Goal: Task Accomplishment & Management: Complete application form

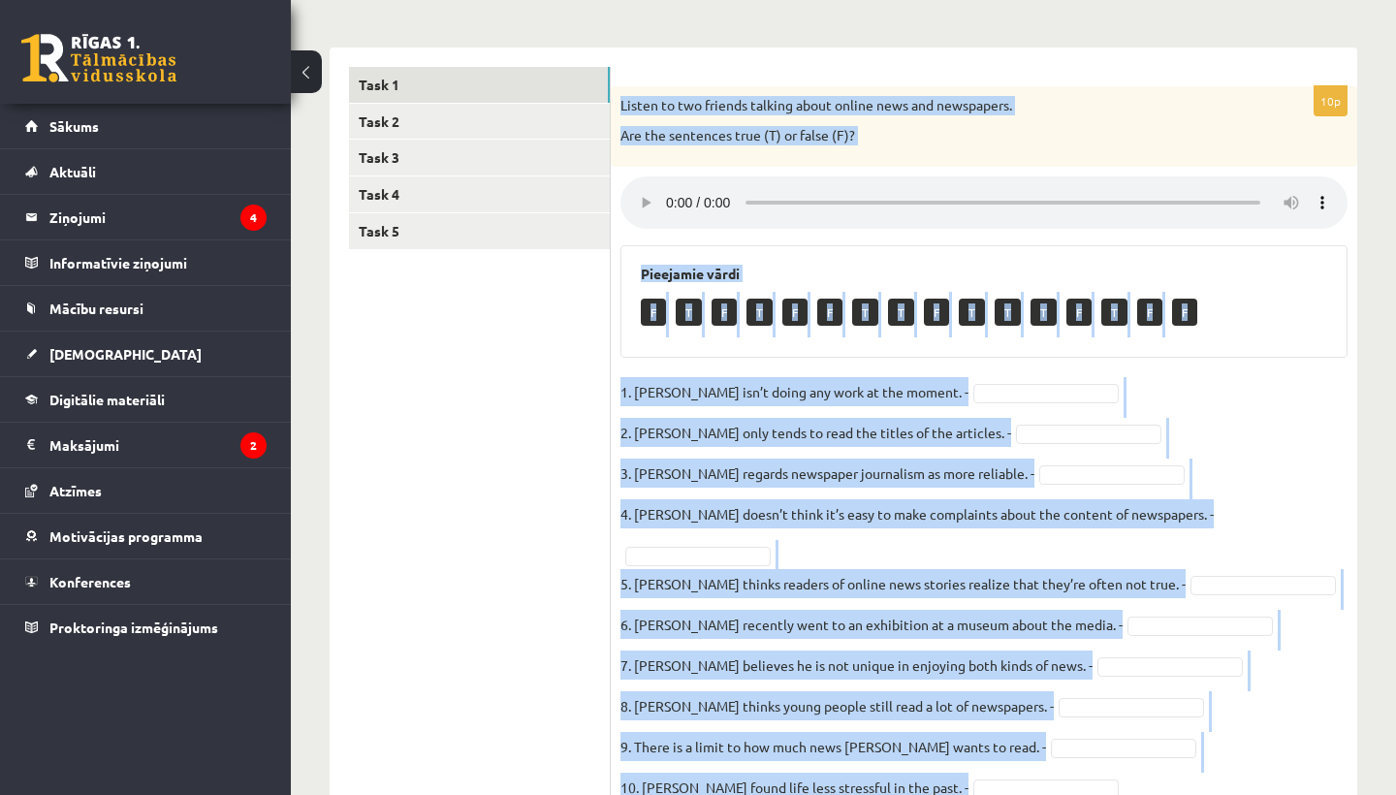
scroll to position [315, 0]
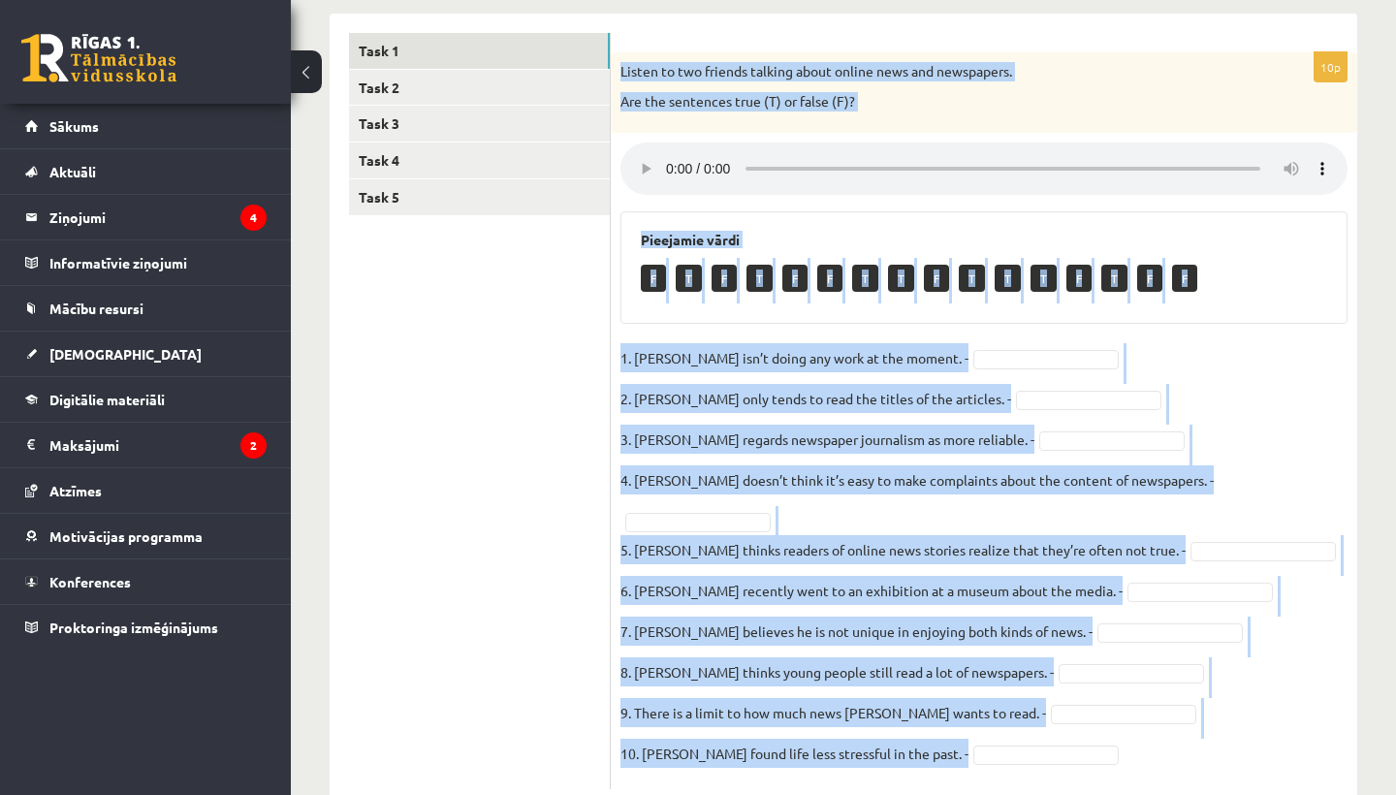
drag, startPoint x: 622, startPoint y: 213, endPoint x: 942, endPoint y: 787, distance: 656.9
click at [943, 787] on div "Angļu valoda JK 11.b2 klase 2. ieskaite , Katrīna Liepiņa (11.b2 JK) Parādīt pu…" at bounding box center [843, 303] width 1105 height 1087
copy div "Listen to two friends talking about online news and newspapers. Are the sentenc…"
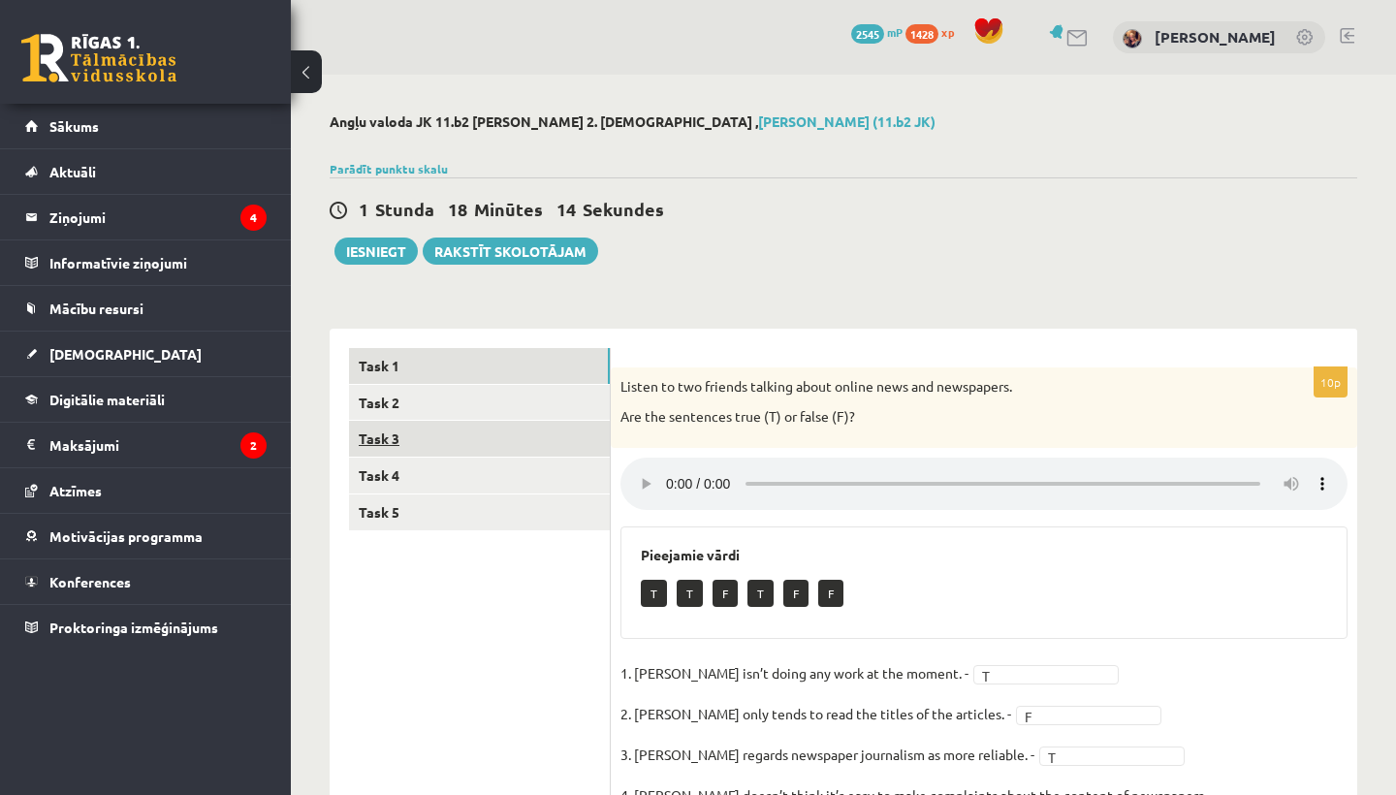
scroll to position [0, 0]
click at [405, 479] on link "Task 4" at bounding box center [479, 475] width 261 height 36
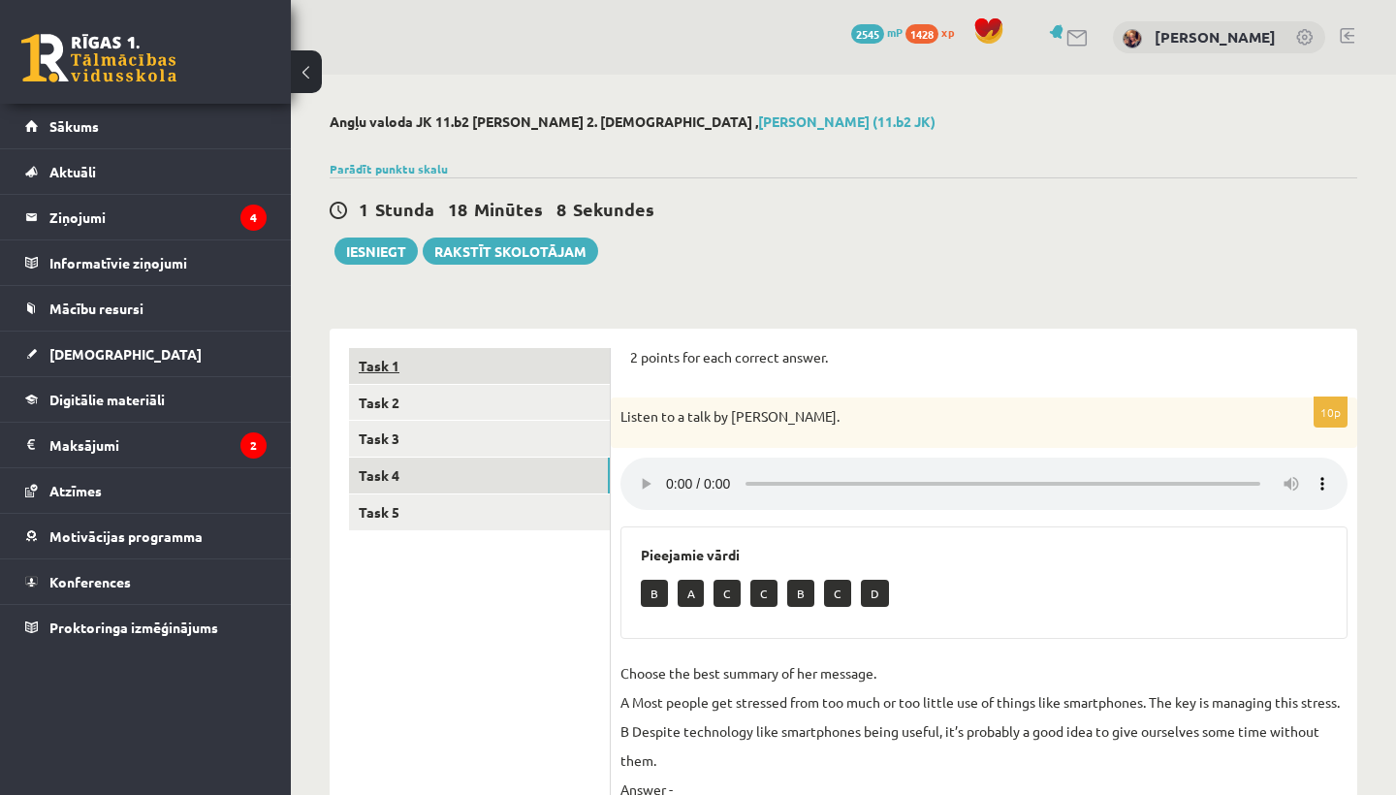
click at [393, 379] on link "Task 1" at bounding box center [479, 366] width 261 height 36
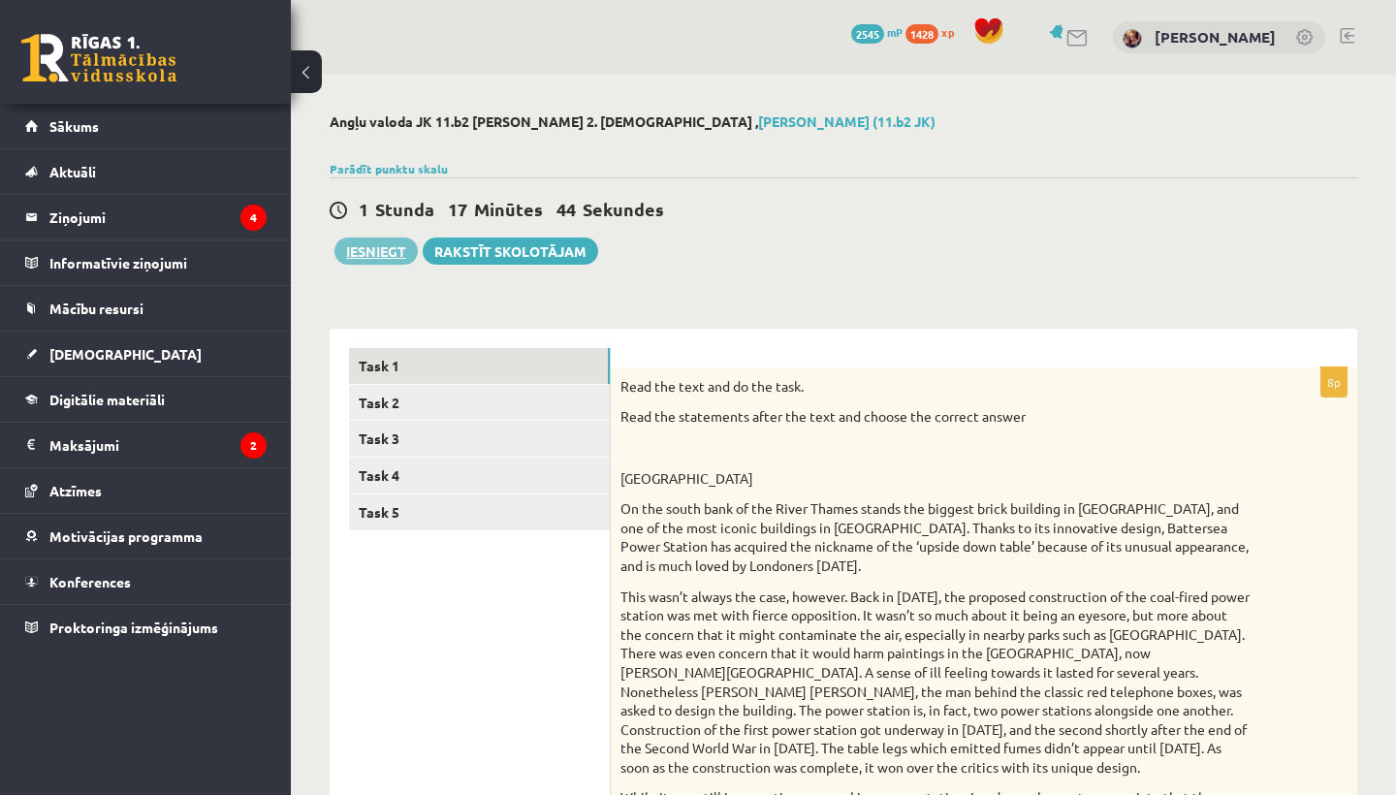
click at [367, 246] on button "Iesniegt" at bounding box center [375, 250] width 83 height 27
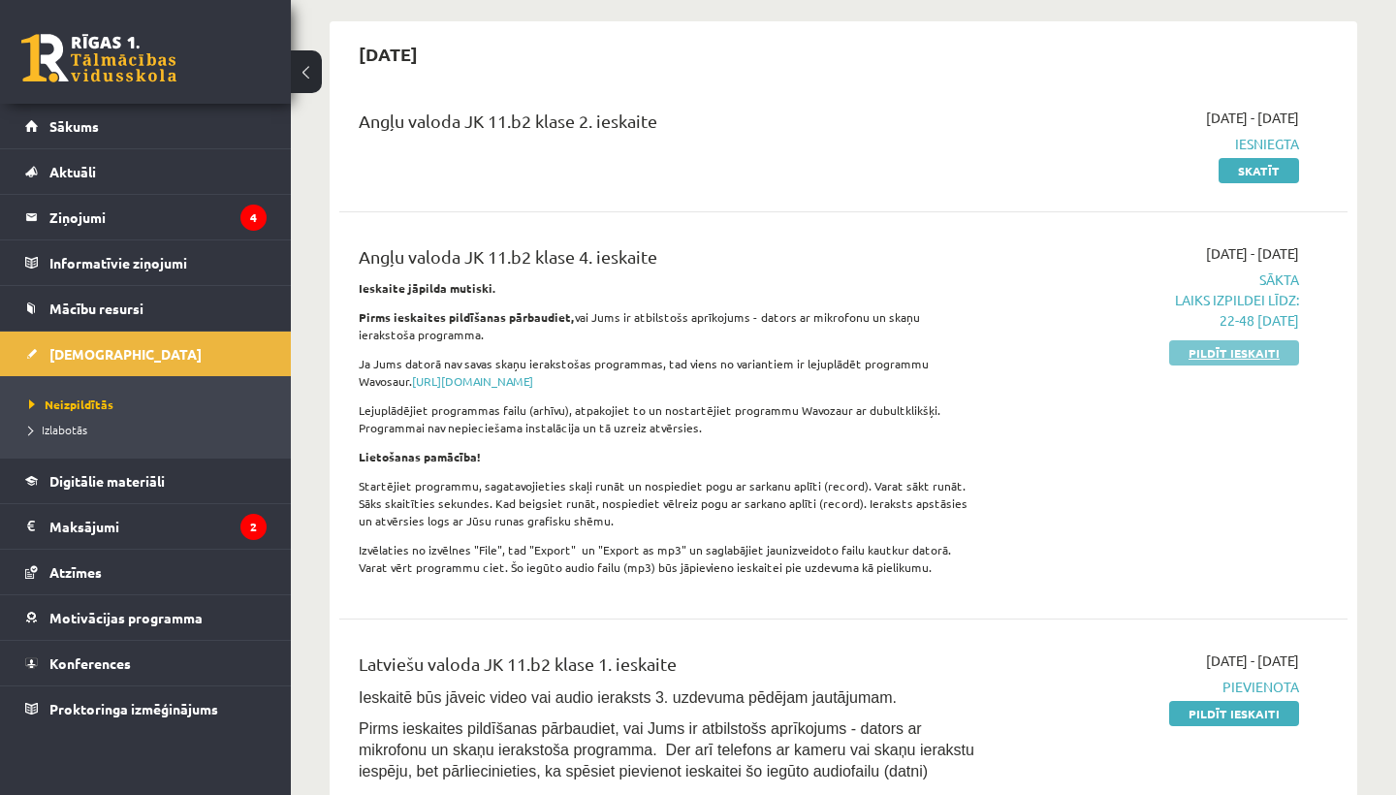
scroll to position [124, 0]
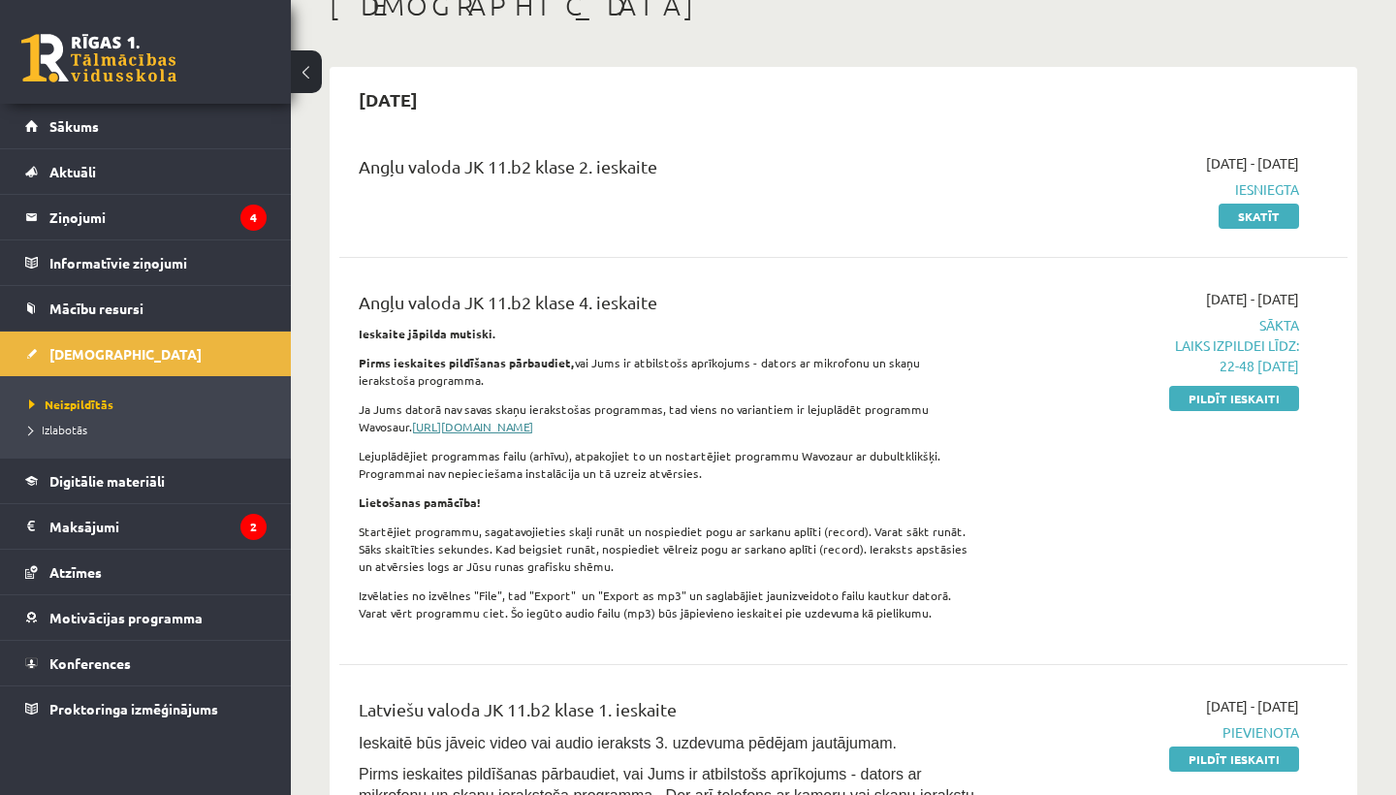
click at [533, 424] on link "[URL][DOMAIN_NAME]" at bounding box center [472, 427] width 121 height 16
click at [1243, 392] on link "Pildīt ieskaiti" at bounding box center [1234, 398] width 130 height 25
